Goal: Complete application form

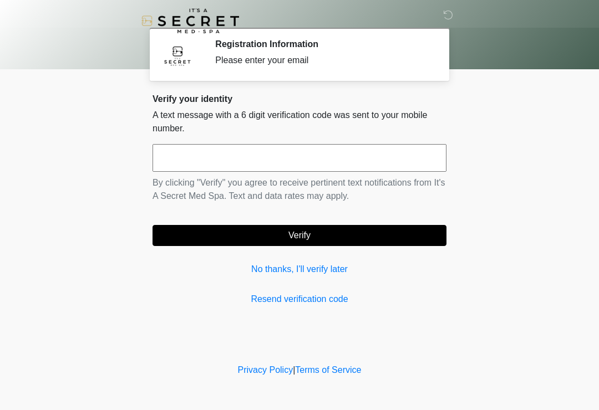
click at [271, 171] on input "text" at bounding box center [299, 158] width 294 height 28
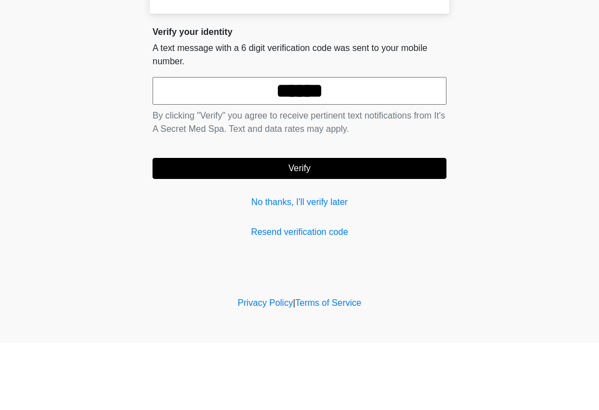
type input "******"
click at [367, 225] on button "Verify" at bounding box center [299, 235] width 294 height 21
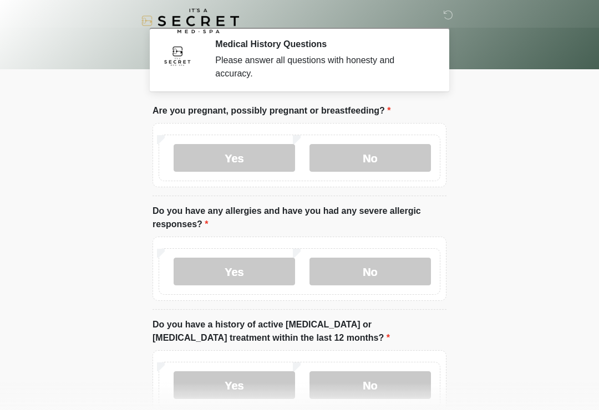
click at [404, 157] on label "No" at bounding box center [369, 158] width 121 height 28
click at [383, 271] on label "No" at bounding box center [369, 272] width 121 height 28
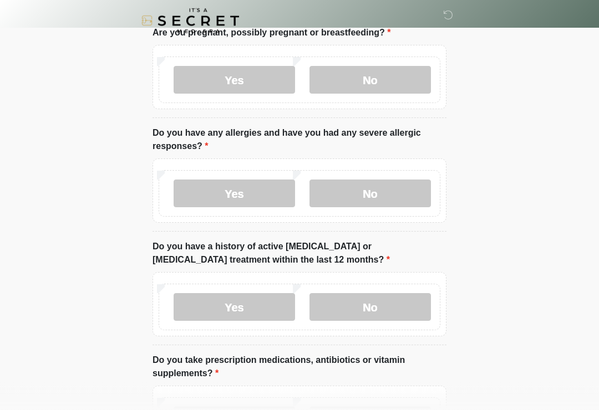
scroll to position [111, 0]
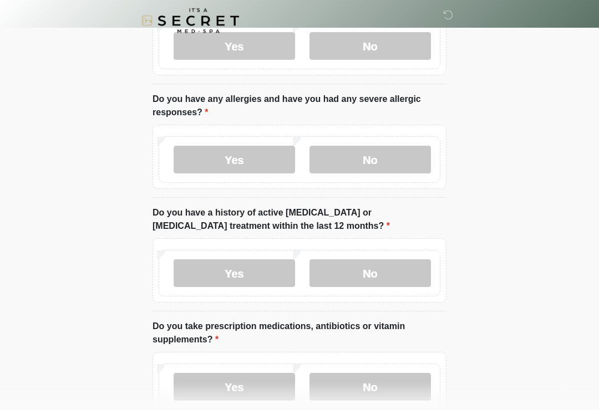
click at [371, 268] on label "No" at bounding box center [369, 274] width 121 height 28
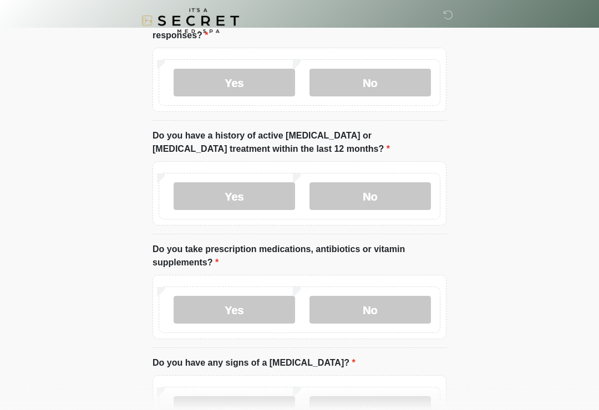
scroll to position [224, 0]
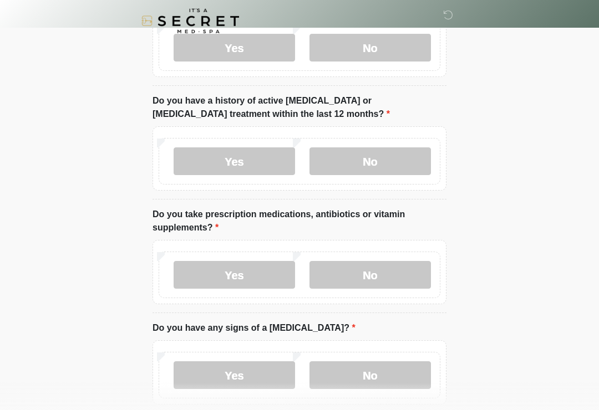
click at [269, 276] on label "Yes" at bounding box center [234, 275] width 121 height 28
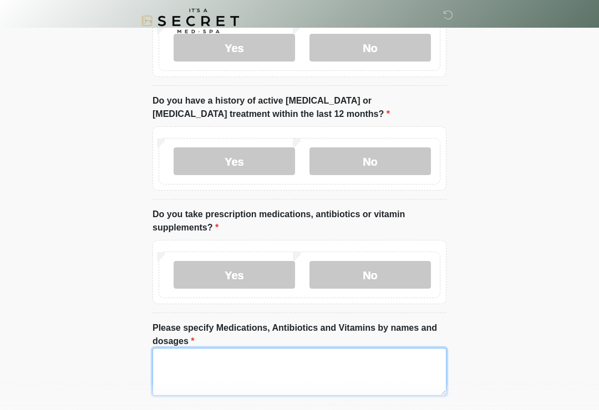
click at [288, 364] on textarea "Please specify Medications, Antibiotics and Vitamins by names and dosages" at bounding box center [299, 372] width 294 height 48
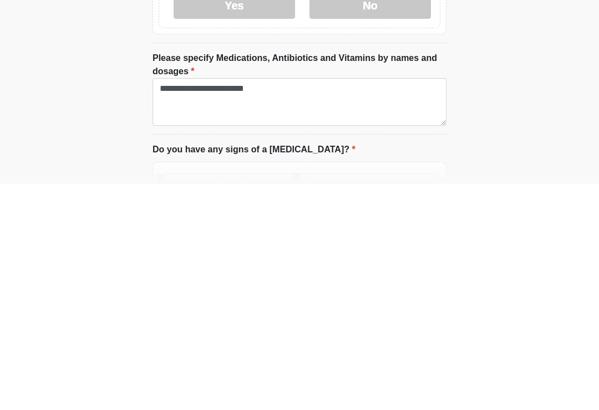
scroll to position [495, 0]
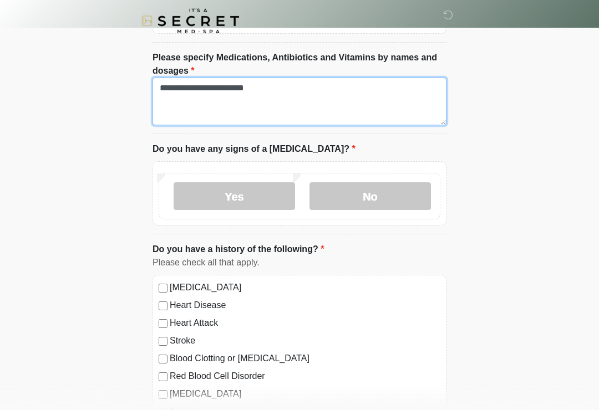
type textarea "**********"
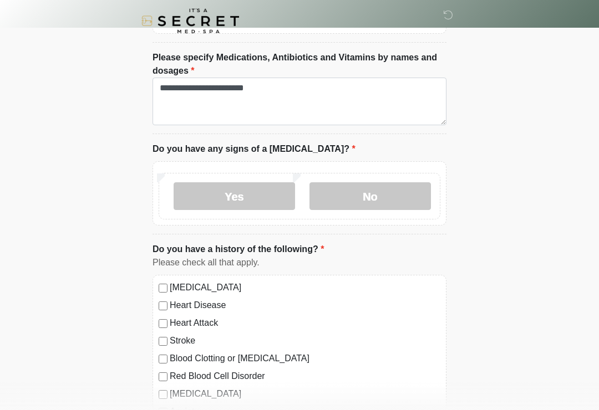
click at [385, 185] on label "No" at bounding box center [369, 196] width 121 height 28
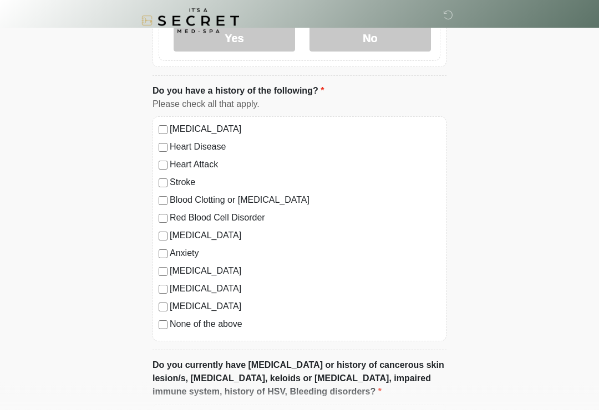
scroll to position [655, 0]
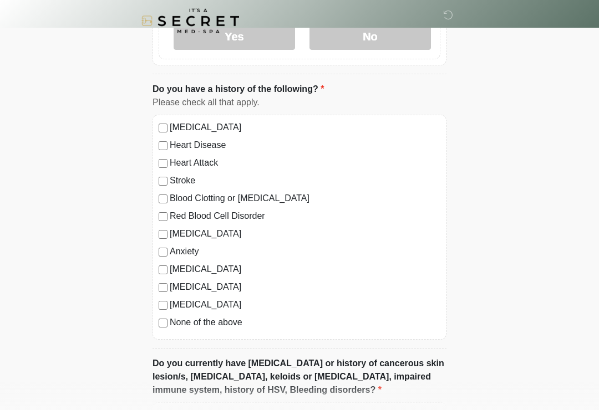
click at [222, 322] on label "None of the above" at bounding box center [305, 322] width 271 height 13
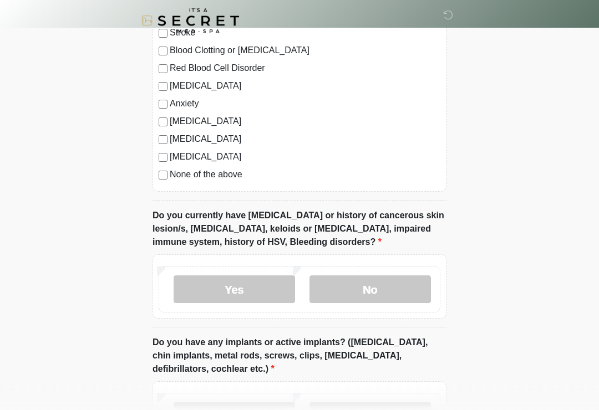
scroll to position [803, 0]
click at [365, 287] on label "No" at bounding box center [369, 290] width 121 height 28
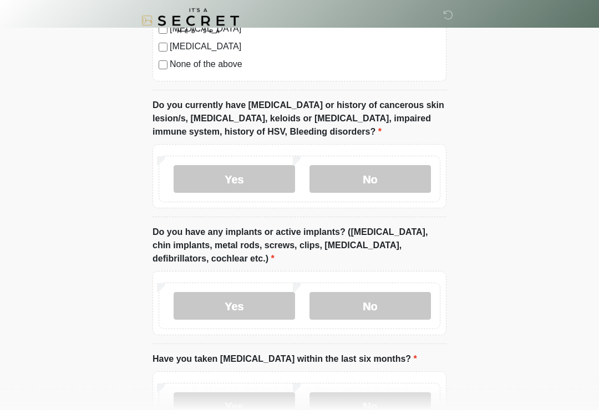
scroll to position [913, 0]
click at [343, 297] on label "No" at bounding box center [369, 306] width 121 height 28
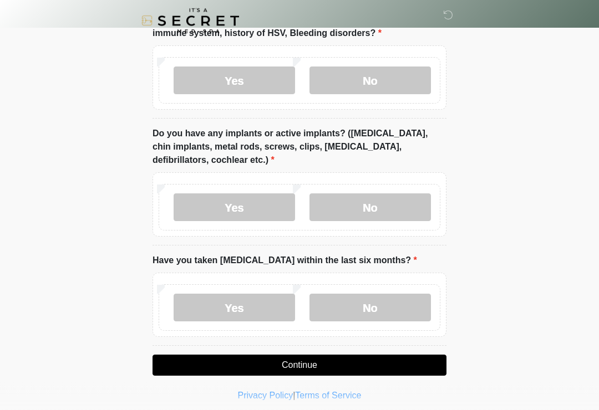
click at [358, 295] on label "No" at bounding box center [369, 308] width 121 height 28
click at [277, 359] on button "Continue" at bounding box center [299, 365] width 294 height 21
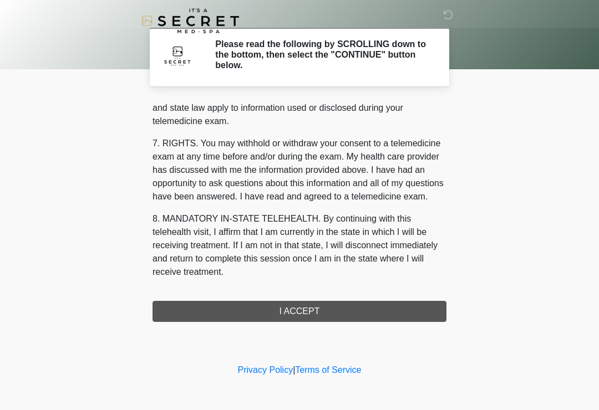
scroll to position [455, 0]
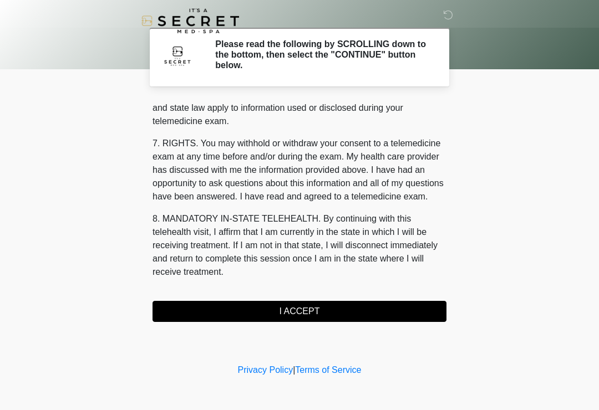
click at [250, 311] on button "I ACCEPT" at bounding box center [299, 311] width 294 height 21
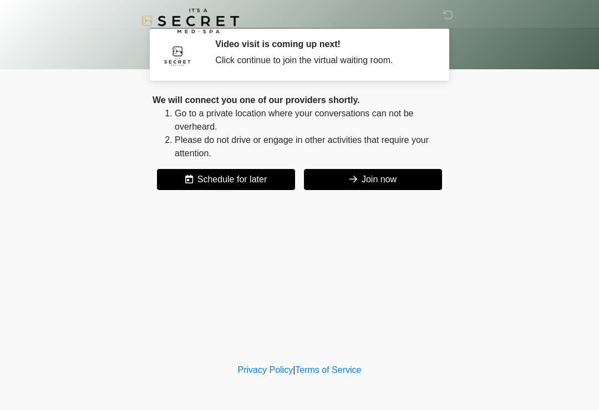
click at [379, 176] on button "Join now" at bounding box center [373, 179] width 138 height 21
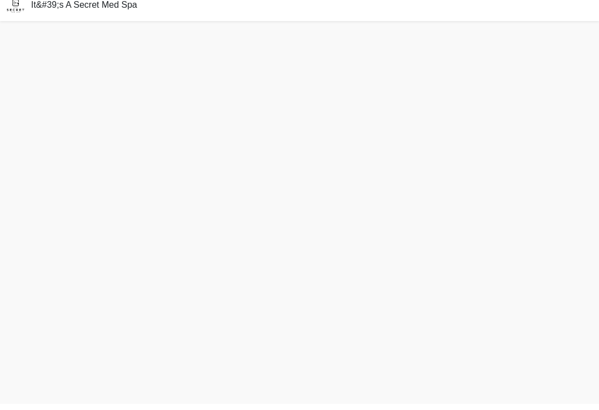
scroll to position [3, 0]
